Goal: Task Accomplishment & Management: Complete application form

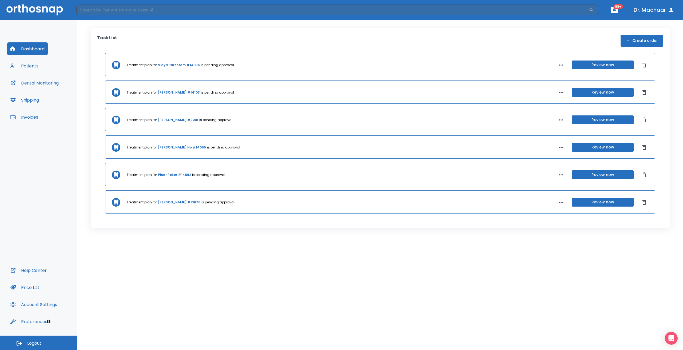
click at [639, 37] on button "Create order" at bounding box center [642, 41] width 43 height 12
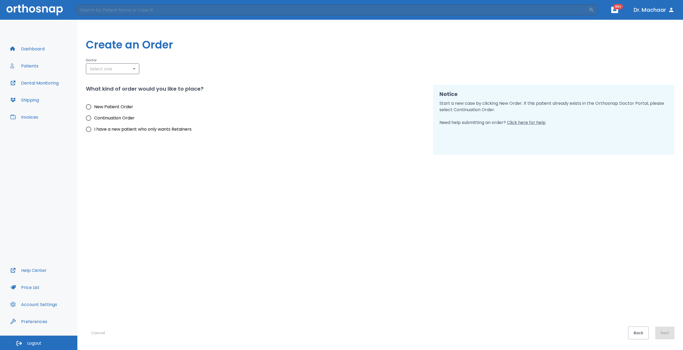
click at [113, 109] on span "New Patient Order" at bounding box center [113, 107] width 39 height 6
click at [94, 109] on input "New Patient Order" at bounding box center [88, 106] width 11 height 11
radio input "true"
click at [106, 70] on input "text" at bounding box center [113, 68] width 50 height 7
click at [105, 124] on li "[PERSON_NAME]" at bounding box center [112, 120] width 53 height 10
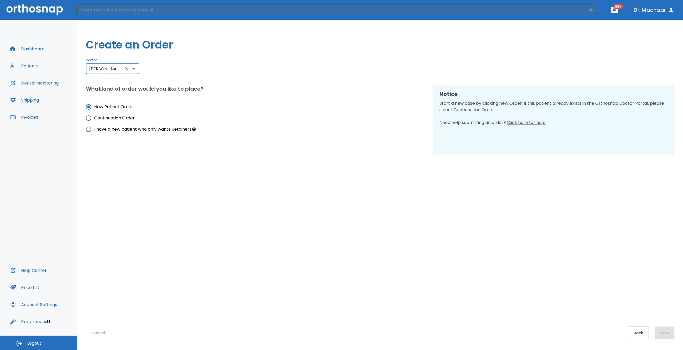
type input "[PERSON_NAME]"
click at [667, 332] on div "Back Next" at bounding box center [651, 333] width 46 height 13
click at [667, 332] on button "Next" at bounding box center [664, 333] width 19 height 13
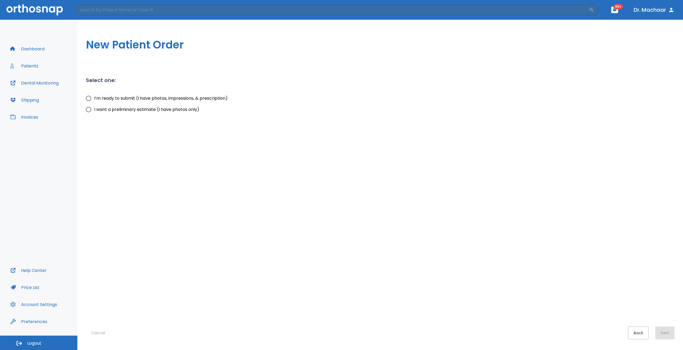
drag, startPoint x: 139, startPoint y: 91, endPoint x: 143, endPoint y: 98, distance: 8.7
click at [139, 91] on div "Select one: I’m ready to submit (I have photos, impressions, & prescription) I …" at bounding box center [256, 95] width 341 height 39
click at [143, 98] on span "I’m ready to submit (I have photos, impressions, & prescription)" at bounding box center [160, 98] width 133 height 6
click at [94, 98] on input "I’m ready to submit (I have photos, impressions, & prescription)" at bounding box center [88, 98] width 11 height 11
radio input "true"
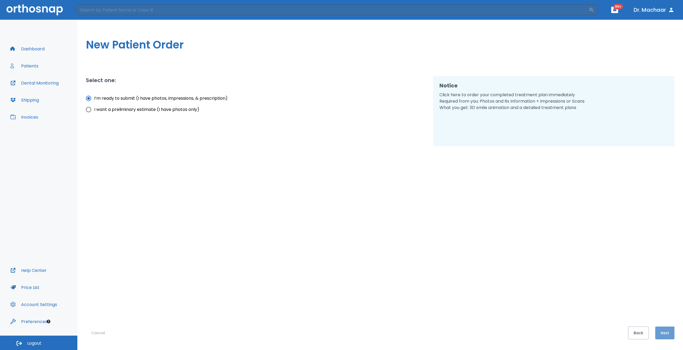
click at [672, 332] on button "Next" at bounding box center [664, 333] width 19 height 13
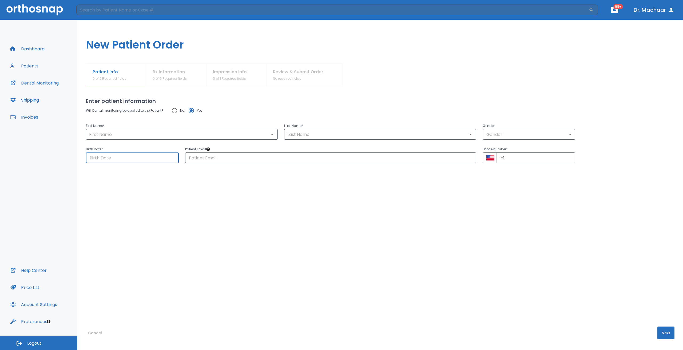
click at [117, 158] on input "Choose date" at bounding box center [132, 158] width 93 height 11
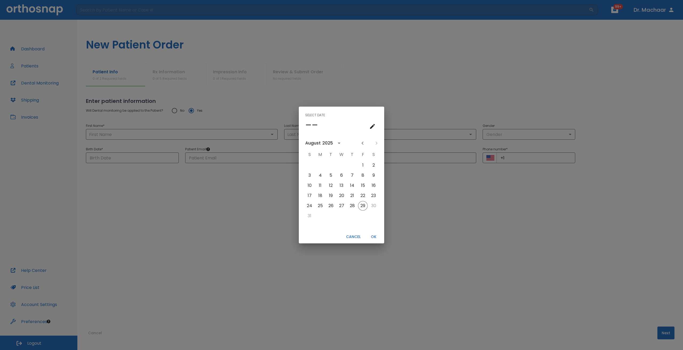
drag, startPoint x: 357, startPoint y: 236, endPoint x: 319, endPoint y: 215, distance: 44.1
click at [356, 236] on button "Cancel" at bounding box center [353, 237] width 19 height 9
type input "08/29/2025"
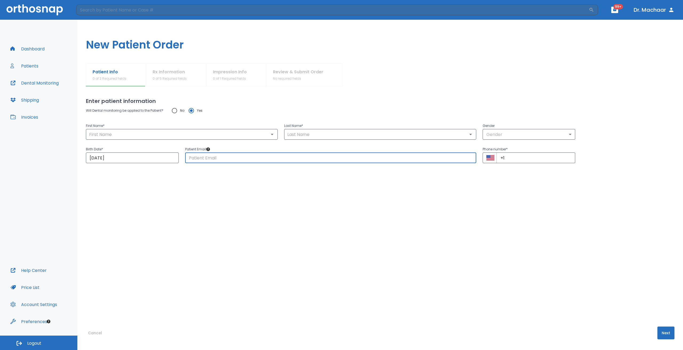
click at [211, 159] on input "text" at bounding box center [330, 158] width 291 height 11
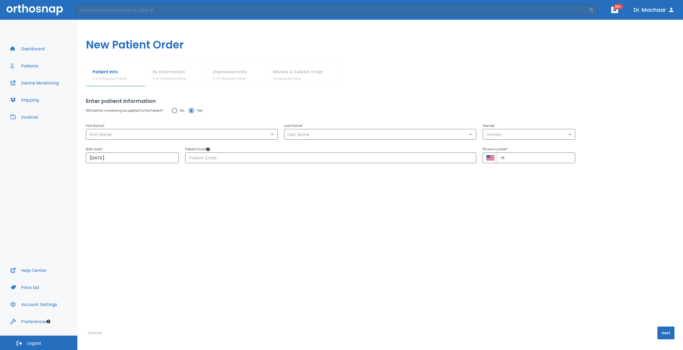
click at [369, 234] on div "Will Dental monitoring be applied to the Patient? No Yes First Name * ​ Last Na…" at bounding box center [380, 205] width 588 height 200
click at [678, 303] on div "Patient Info 0 of 2 Required fields Rx Information 0 of 5 Required fields Impre…" at bounding box center [380, 206] width 606 height 287
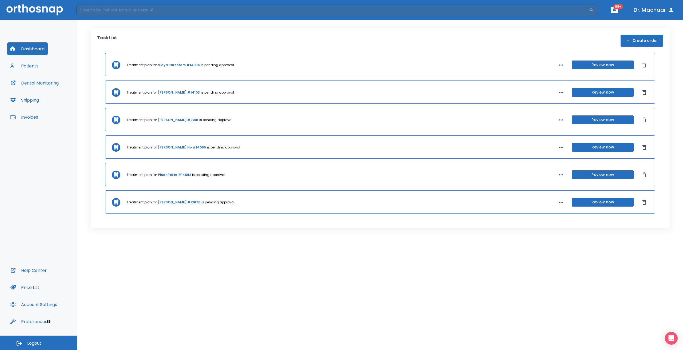
click at [23, 47] on button "Dashboard" at bounding box center [27, 48] width 41 height 13
click at [32, 50] on button "Dashboard" at bounding box center [27, 48] width 41 height 13
click at [32, 48] on button "Dashboard" at bounding box center [27, 48] width 41 height 13
click at [645, 45] on button "Create order" at bounding box center [642, 41] width 43 height 12
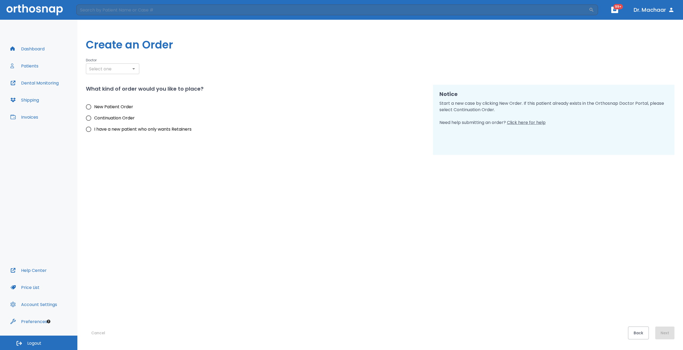
click at [121, 71] on input "text" at bounding box center [113, 68] width 50 height 7
click at [106, 115] on li "[PERSON_NAME]" at bounding box center [112, 110] width 53 height 10
type input "[PERSON_NAME]"
click at [110, 106] on span "New Patient Order" at bounding box center [113, 107] width 39 height 6
click at [94, 106] on input "New Patient Order" at bounding box center [88, 106] width 11 height 11
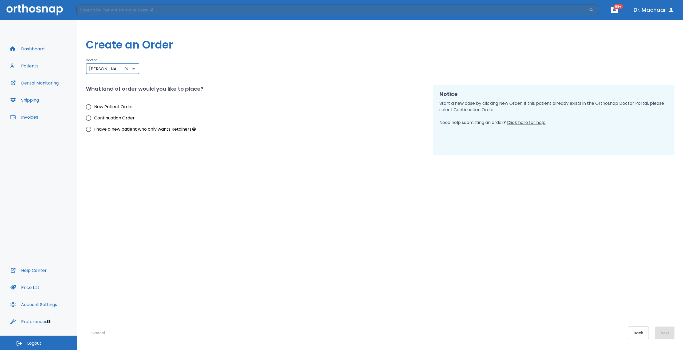
radio input "true"
click at [663, 336] on button "Next" at bounding box center [664, 333] width 19 height 13
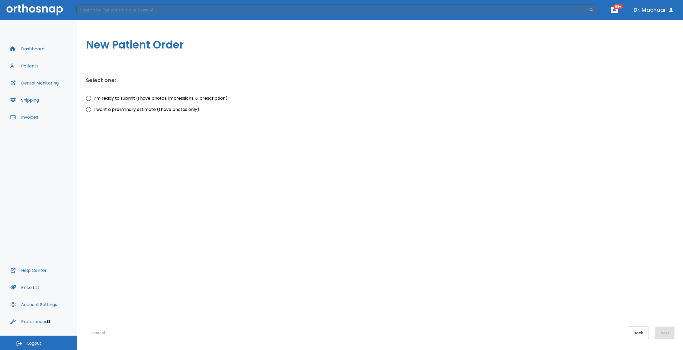
drag, startPoint x: 137, startPoint y: 94, endPoint x: 300, endPoint y: 137, distance: 169.1
click at [137, 94] on label "I’m ready to submit (I have photos, impressions, & prescription)" at bounding box center [155, 98] width 145 height 11
click at [94, 94] on input "I’m ready to submit (I have photos, impressions, & prescription)" at bounding box center [88, 98] width 11 height 11
radio input "true"
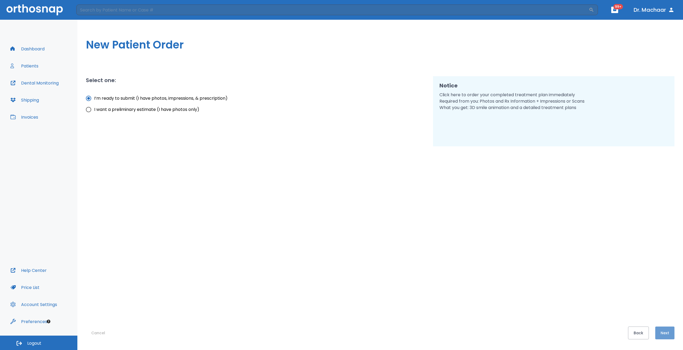
click at [667, 336] on button "Next" at bounding box center [664, 333] width 19 height 13
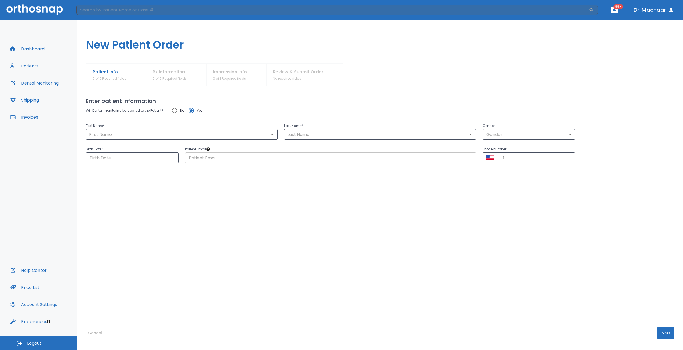
click at [194, 162] on input "text" at bounding box center [330, 158] width 291 height 11
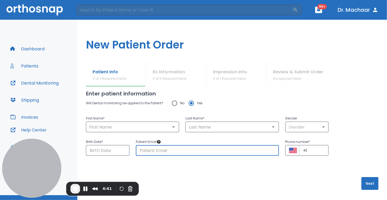
scroll to position [8, 0]
click at [121, 190] on button "Restart Recording" at bounding box center [121, 189] width 6 height 6
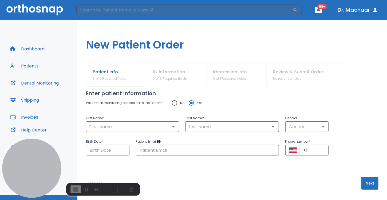
click at [198, 200] on div "1" at bounding box center [193, 202] width 387 height 5
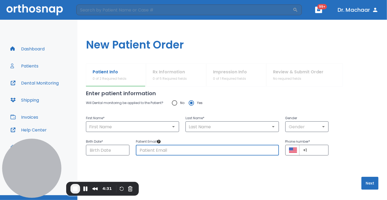
click at [153, 150] on input "text" at bounding box center [207, 150] width 143 height 11
click at [296, 172] on div "Enter patient information Will Dental monitoring be applied to the Patient? No …" at bounding box center [232, 136] width 292 height 114
click at [191, 103] on input "Yes" at bounding box center [191, 102] width 11 height 11
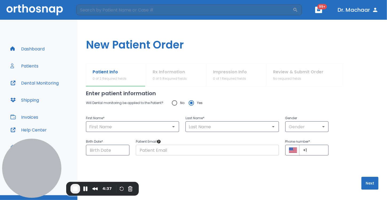
click at [144, 149] on input "text" at bounding box center [207, 150] width 143 height 11
click at [315, 151] on input "+1" at bounding box center [314, 150] width 30 height 11
click at [190, 104] on input "Yes" at bounding box center [191, 102] width 11 height 11
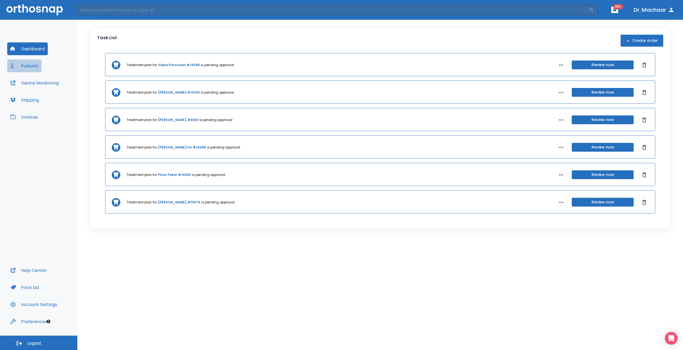
click at [22, 66] on button "Patients" at bounding box center [24, 65] width 34 height 13
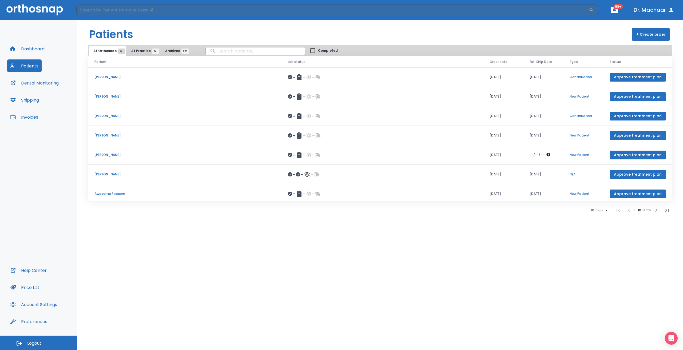
click at [249, 51] on input "search" at bounding box center [255, 51] width 99 height 10
type input "test"
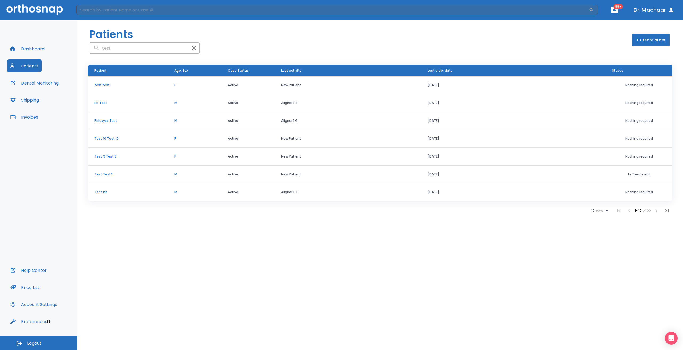
click at [97, 86] on p "test test" at bounding box center [127, 85] width 67 height 5
click at [111, 120] on p "Rifluxyss Test" at bounding box center [127, 120] width 67 height 5
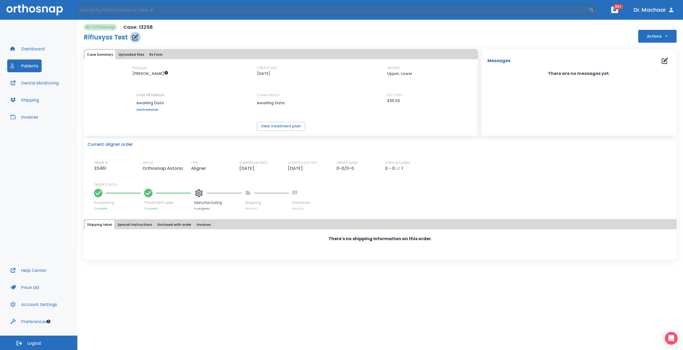
click at [134, 37] on icon "button" at bounding box center [135, 37] width 6 height 6
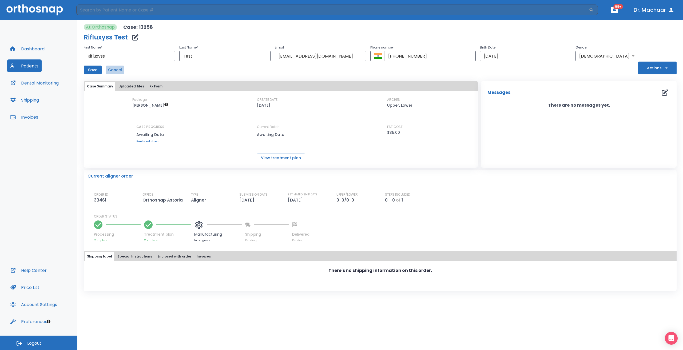
click at [116, 67] on button "Cancel" at bounding box center [115, 70] width 18 height 9
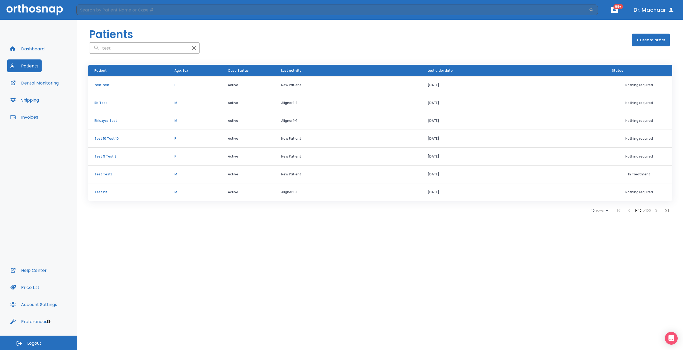
click at [105, 192] on p "Test Rif" at bounding box center [127, 192] width 67 height 5
click at [655, 210] on icon "button" at bounding box center [656, 211] width 6 height 6
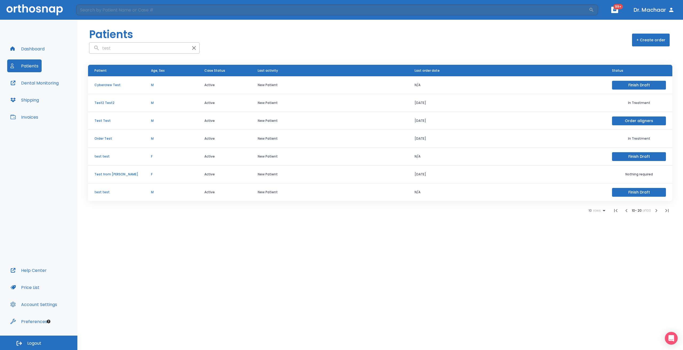
click at [652, 209] on button "button" at bounding box center [656, 210] width 11 height 11
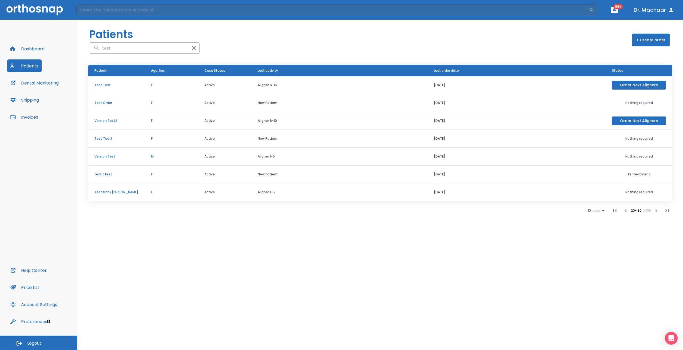
click at [651, 212] on button "button" at bounding box center [656, 210] width 11 height 11
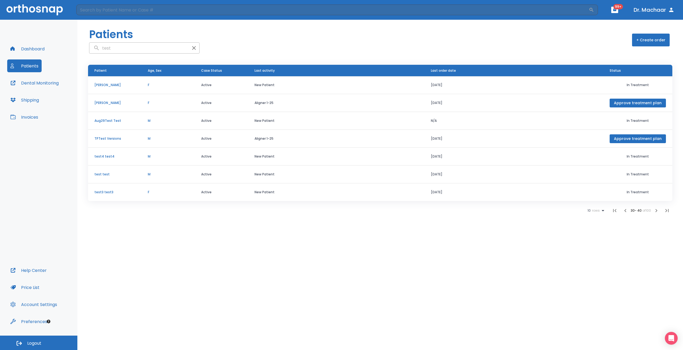
click at [652, 212] on button "button" at bounding box center [656, 210] width 11 height 11
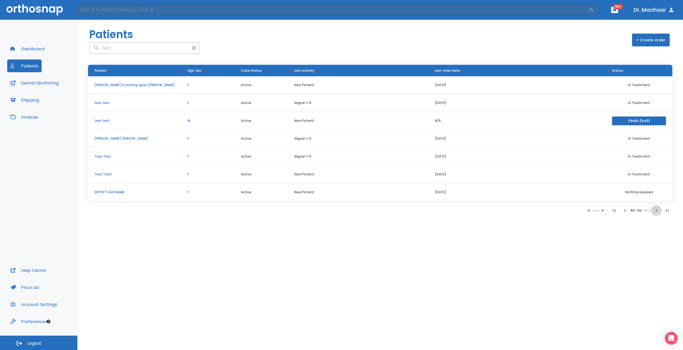
click at [652, 212] on button "button" at bounding box center [656, 210] width 11 height 11
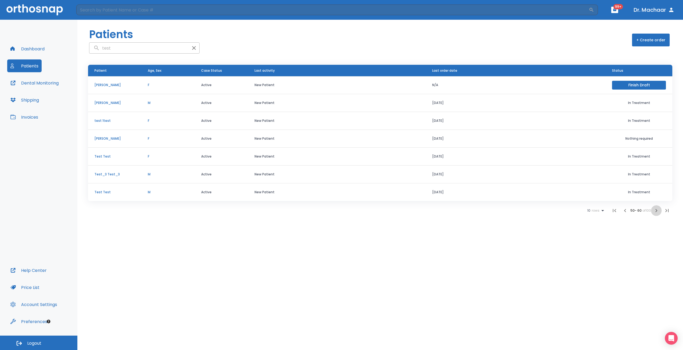
click at [652, 212] on button "button" at bounding box center [656, 210] width 11 height 11
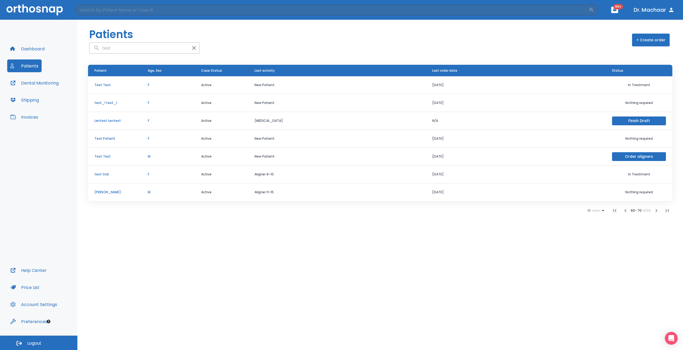
click at [652, 212] on button "button" at bounding box center [656, 210] width 11 height 11
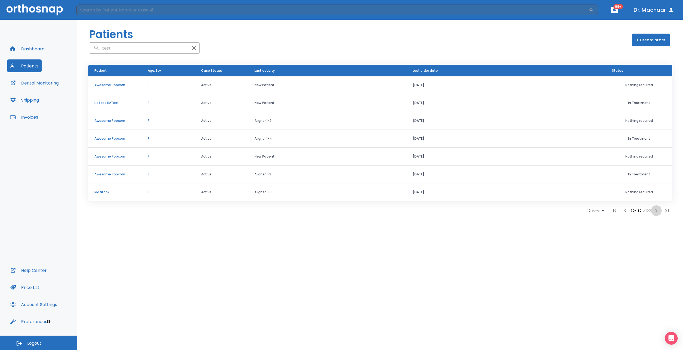
click at [653, 212] on button "button" at bounding box center [656, 210] width 11 height 11
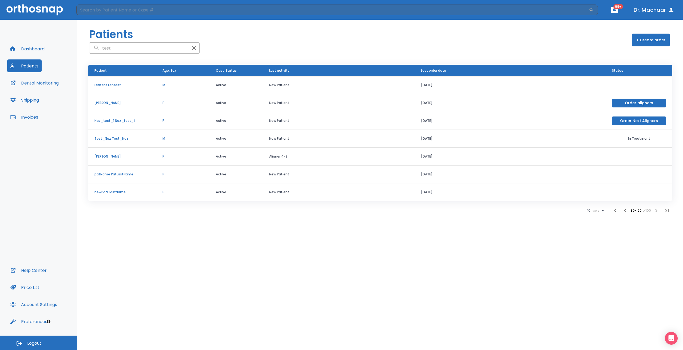
drag, startPoint x: 652, startPoint y: 213, endPoint x: 630, endPoint y: 214, distance: 21.6
drag, startPoint x: 630, startPoint y: 214, endPoint x: 109, endPoint y: 121, distance: 529.7
click at [109, 121] on p "Naz_test_1 Naz_test_1" at bounding box center [121, 120] width 55 height 5
click at [192, 47] on icon "button" at bounding box center [194, 48] width 4 height 4
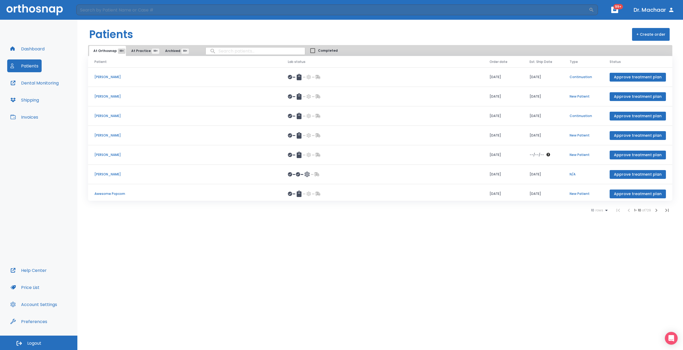
click at [230, 51] on input "search" at bounding box center [255, 51] width 99 height 10
type input "meyers"
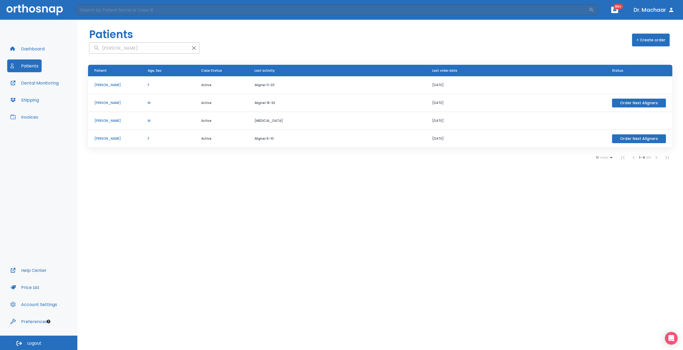
click at [106, 84] on p "Jamie Meyers" at bounding box center [114, 85] width 41 height 5
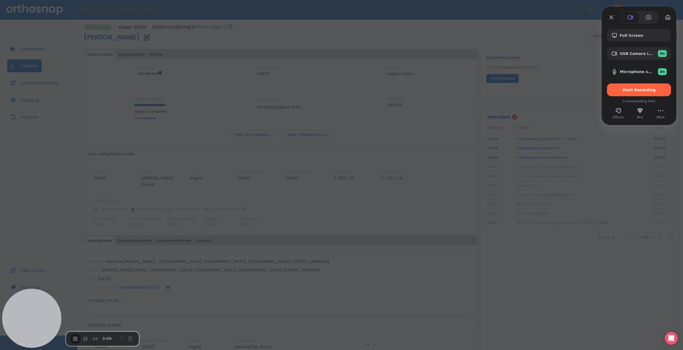
drag, startPoint x: 662, startPoint y: 13, endPoint x: 581, endPoint y: 28, distance: 82.6
click at [575, 30] on div "Full Screen USB Camera (0c45:6366) On Microphone sur casque (HyperX Virtual Sur…" at bounding box center [341, 175] width 683 height 350
click at [610, 18] on button "Close" at bounding box center [611, 17] width 9 height 9
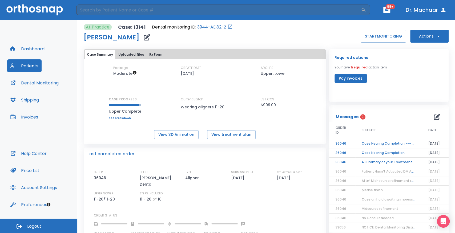
drag, startPoint x: 683, startPoint y: 1, endPoint x: 340, endPoint y: 28, distance: 343.7
click at [340, 28] on div "At Practice Case: 13141 Dental monitoring ID: 3944-AD82-Z Jamie Meyers START MO…" at bounding box center [266, 33] width 365 height 19
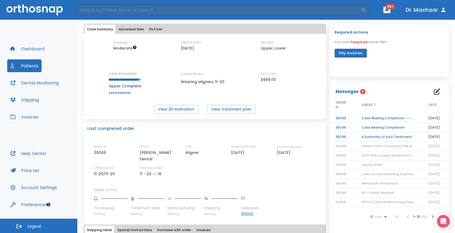
drag, startPoint x: 240, startPoint y: 232, endPoint x: 246, endPoint y: 232, distance: 6.9
click at [246, 232] on div "Last completed order ORDER ID 36046 OFFICE Ortega Dental TYPE Aligner SUBMISSIO…" at bounding box center [205, 216] width 242 height 188
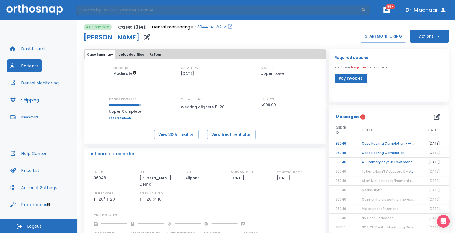
click at [163, 88] on div "Package Moderate CREATE DATE 11/15/24 ARCHES Upper, Lower CASE PROGRESS Upper C…" at bounding box center [205, 93] width 242 height 54
click at [144, 39] on icon "button" at bounding box center [147, 37] width 6 height 6
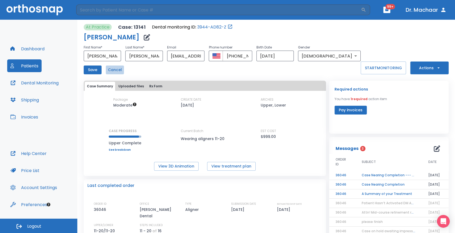
click at [115, 69] on button "Cancel" at bounding box center [115, 70] width 18 height 9
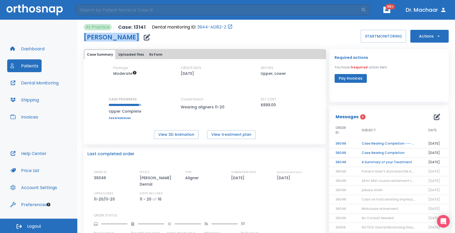
drag, startPoint x: 84, startPoint y: 35, endPoint x: 128, endPoint y: 41, distance: 44.7
click at [128, 41] on h1 "Jamie Meyers" at bounding box center [112, 37] width 56 height 6
click at [174, 35] on div "Jamie Meyers" at bounding box center [158, 37] width 149 height 11
click at [144, 37] on icon "button" at bounding box center [147, 37] width 6 height 6
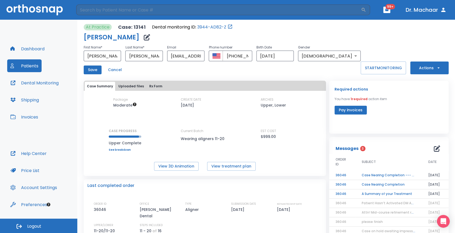
click at [197, 149] on div "Current Batch Wearing aligners 11-20" at bounding box center [205, 140] width 48 height 23
click at [232, 118] on div "Package Moderate CREATE DATE 11/15/24 ARCHES Upper, Lower CASE PROGRESS Upper C…" at bounding box center [205, 124] width 242 height 54
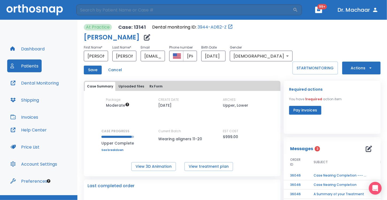
drag, startPoint x: 449, startPoint y: 0, endPoint x: 180, endPoint y: 93, distance: 285.2
click at [180, 93] on div "Package Moderate CREATE DATE 11/15/24 ARCHES Upper, Lower CASE PROGRESS Upper C…" at bounding box center [182, 131] width 197 height 80
drag, startPoint x: 103, startPoint y: 60, endPoint x: 88, endPoint y: 57, distance: 15.4
click at [88, 57] on input "Jamie" at bounding box center [96, 56] width 24 height 11
type input "test"
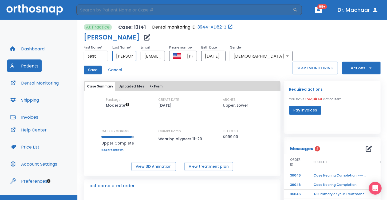
drag, startPoint x: 139, startPoint y: 58, endPoint x: 129, endPoint y: 58, distance: 9.9
click at [129, 58] on input "Meyers" at bounding box center [124, 56] width 24 height 11
click at [137, 51] on input "Meyers" at bounding box center [124, 56] width 24 height 11
drag, startPoint x: 141, startPoint y: 54, endPoint x: 123, endPoint y: 59, distance: 19.2
click at [123, 59] on input "Meyers" at bounding box center [124, 56] width 24 height 11
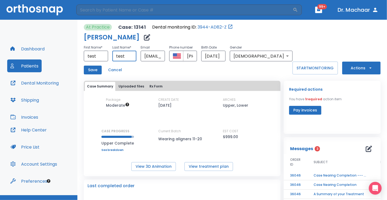
type input "test"
click at [100, 71] on button "Save" at bounding box center [93, 70] width 18 height 9
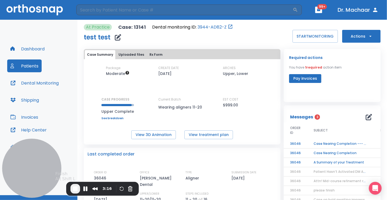
click at [75, 191] on span "End Recording" at bounding box center [75, 189] width 6 height 6
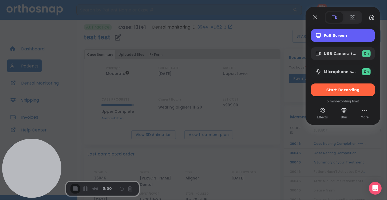
click at [330, 36] on span "Full Screen" at bounding box center [347, 35] width 47 height 4
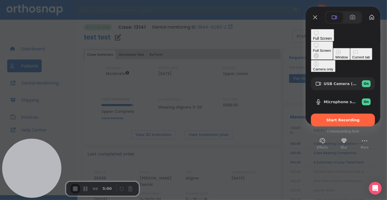
click at [335, 55] on div "Window" at bounding box center [341, 57] width 13 height 4
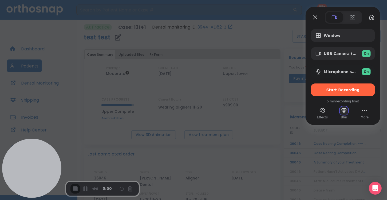
click at [344, 112] on button "Blur" at bounding box center [344, 110] width 9 height 9
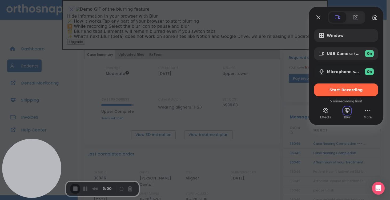
click at [76, 14] on button "close" at bounding box center [71, 9] width 9 height 9
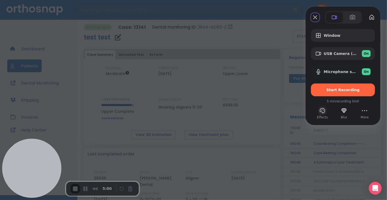
click at [321, 110] on button "Effects" at bounding box center [322, 110] width 9 height 9
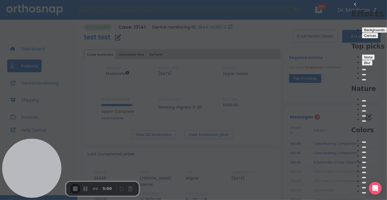
click at [364, 61] on span "Blur" at bounding box center [367, 63] width 6 height 4
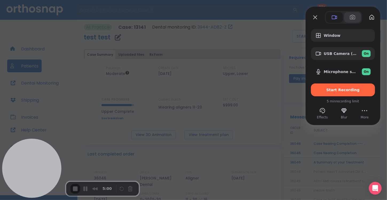
click at [354, 18] on span at bounding box center [352, 17] width 6 height 6
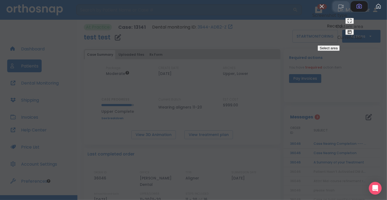
click at [338, 10] on span at bounding box center [341, 6] width 6 height 6
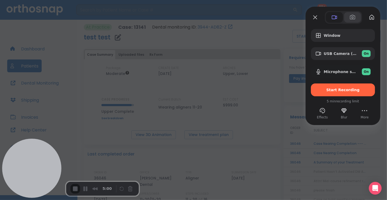
click at [354, 18] on span at bounding box center [352, 17] width 6 height 6
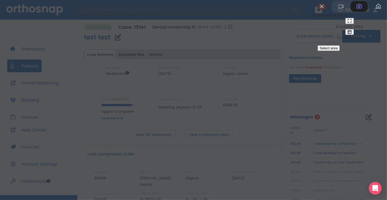
click at [347, 23] on span at bounding box center [349, 21] width 4 height 4
drag, startPoint x: 0, startPoint y: 0, endPoint x: 13, endPoint y: 7, distance: 14.6
click at [13, 7] on div at bounding box center [193, 100] width 387 height 200
drag, startPoint x: 349, startPoint y: 71, endPoint x: 213, endPoint y: 57, distance: 136.0
click at [337, 50] on span "Select area" at bounding box center [329, 48] width 18 height 4
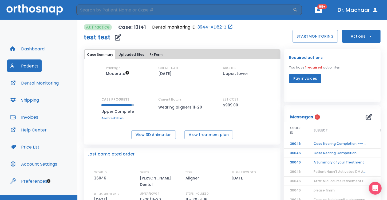
drag, startPoint x: 0, startPoint y: 0, endPoint x: 387, endPoint y: 200, distance: 435.0
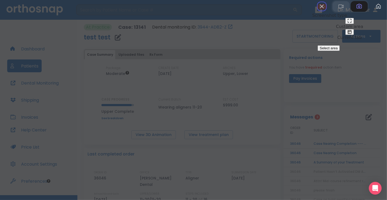
click at [338, 10] on span at bounding box center [341, 6] width 6 height 6
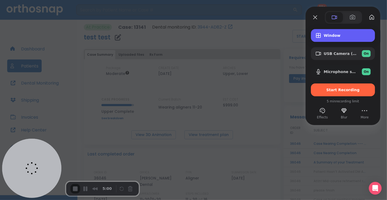
click at [331, 36] on span "Window" at bounding box center [347, 35] width 47 height 4
click at [331, 34] on span "Window" at bounding box center [347, 35] width 47 height 4
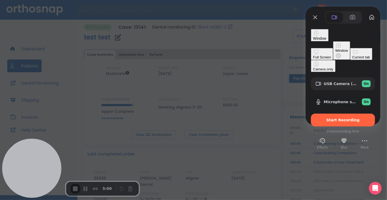
click at [349, 45] on div "Window Full Screen Window Current tab Camera only USB Camera (0c45:6366) On Mic…" at bounding box center [343, 77] width 64 height 97
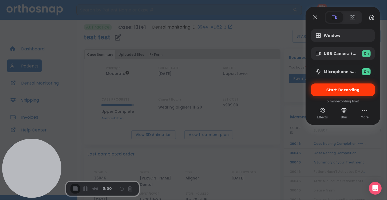
click at [352, 90] on span "Start Recording" at bounding box center [342, 90] width 33 height 4
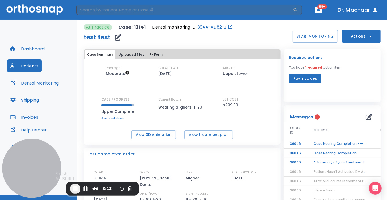
click at [75, 193] on button "End Recording" at bounding box center [75, 189] width 10 height 10
click at [75, 190] on span "End Recording" at bounding box center [75, 189] width 6 height 6
